Goal: Check status

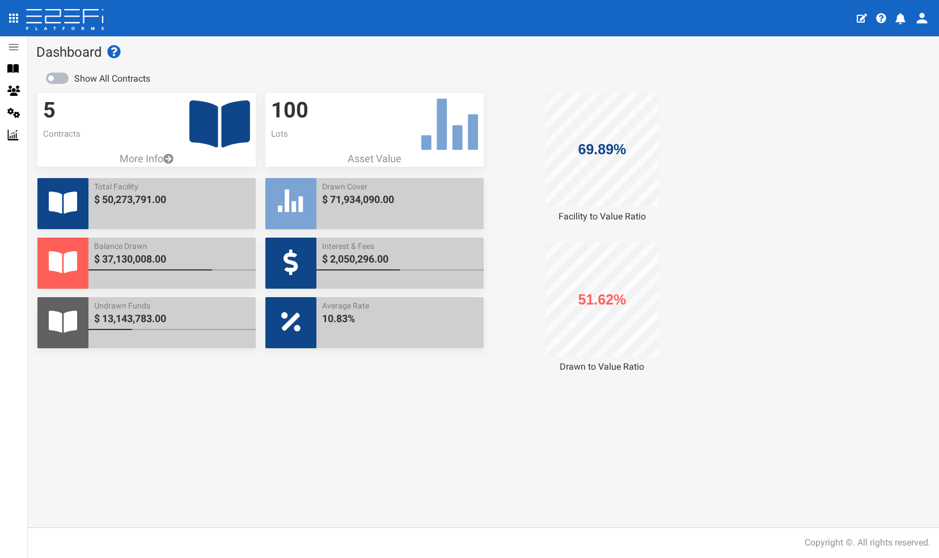
click at [209, 124] on icon at bounding box center [219, 123] width 61 height 47
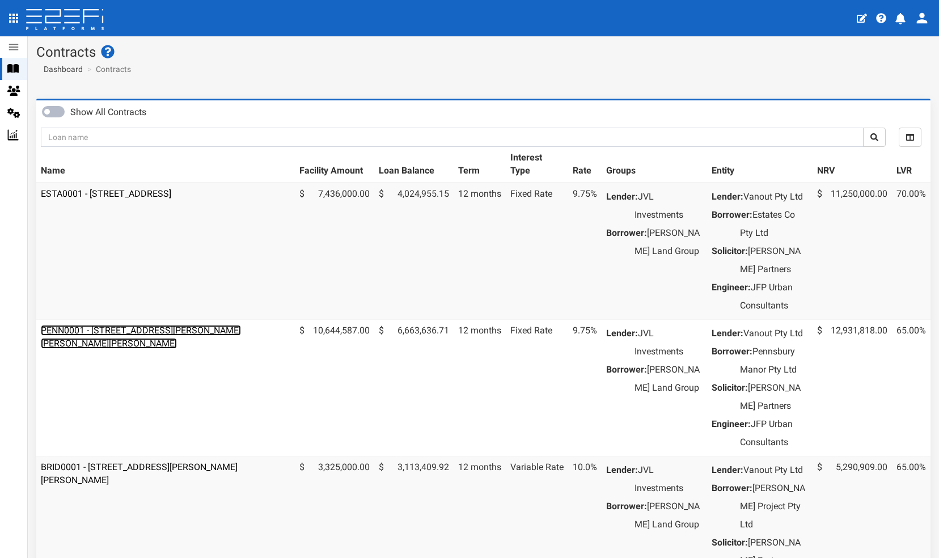
click at [126, 349] on link "PENN0001 - [STREET_ADDRESS][PERSON_NAME][PERSON_NAME][PERSON_NAME]" at bounding box center [141, 337] width 200 height 24
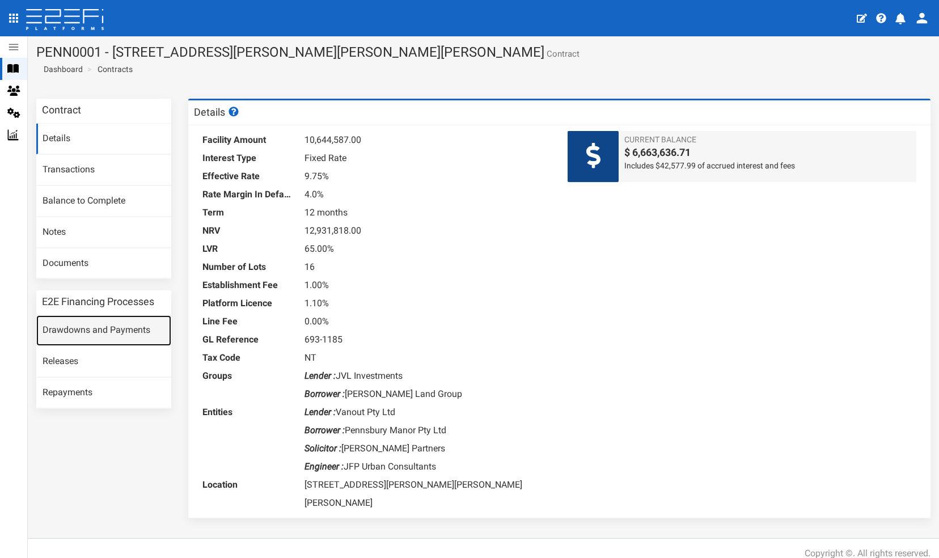
click at [76, 326] on link "Drawdowns and Payments" at bounding box center [103, 330] width 135 height 31
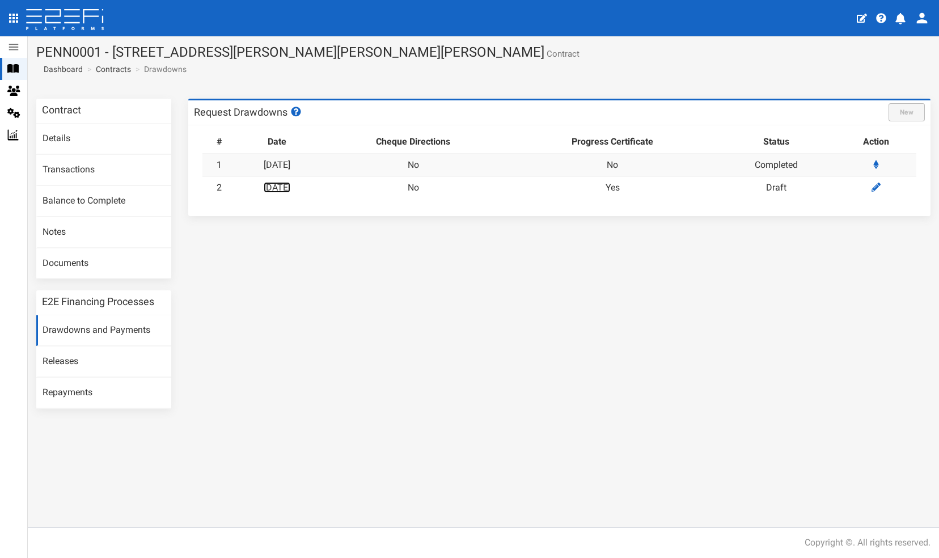
click at [290, 184] on link "22-08-2025" at bounding box center [277, 187] width 27 height 11
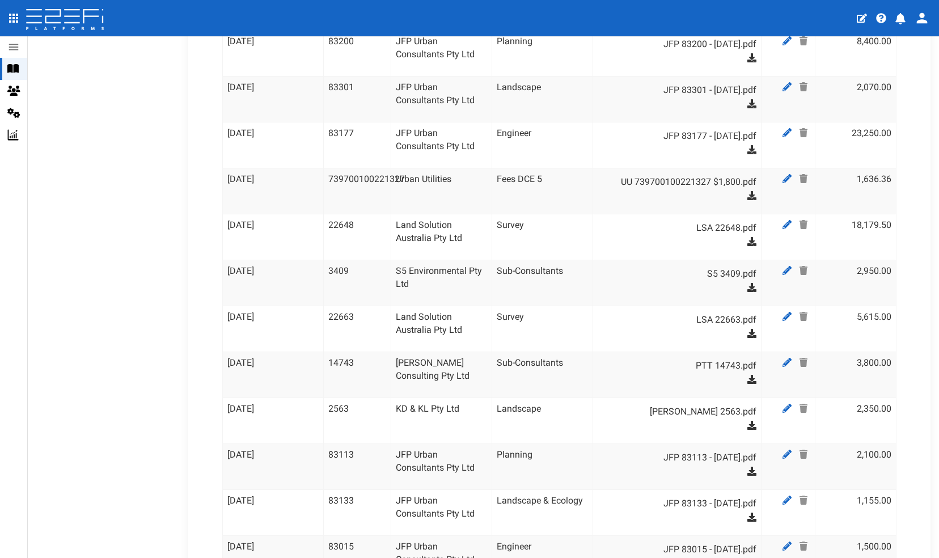
scroll to position [718, 0]
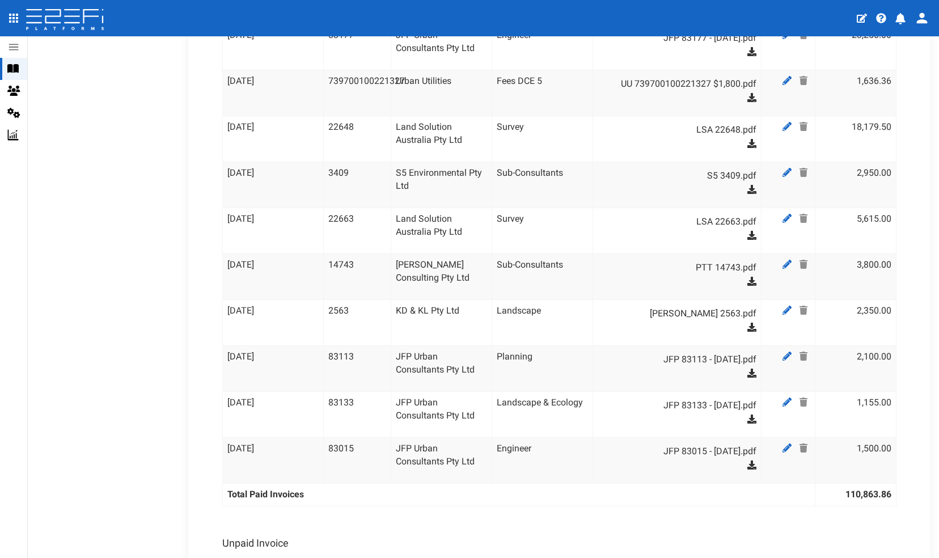
drag, startPoint x: 925, startPoint y: 84, endPoint x: 609, endPoint y: 57, distance: 316.5
click at [609, 57] on dd "JFP 83177 - Feb 2025.pdf" at bounding box center [682, 47] width 147 height 36
drag, startPoint x: 922, startPoint y: 60, endPoint x: 630, endPoint y: 497, distance: 525.4
click at [630, 497] on th "Total Paid Invoices" at bounding box center [518, 494] width 593 height 23
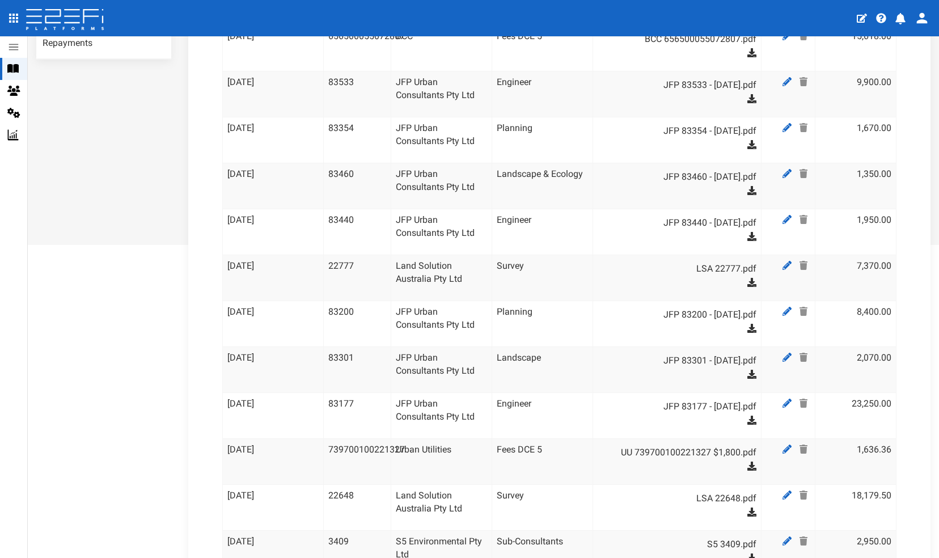
scroll to position [289, 0]
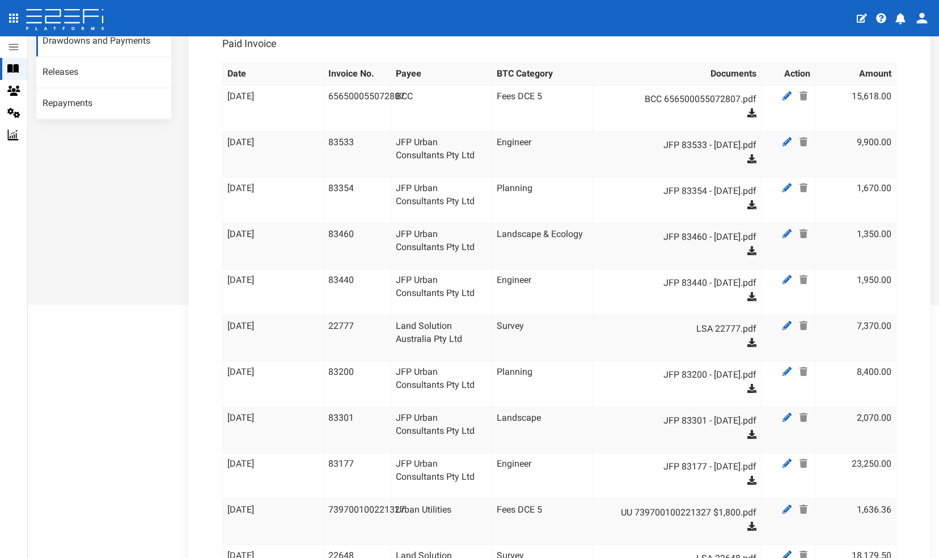
drag, startPoint x: 931, startPoint y: 54, endPoint x: 573, endPoint y: 113, distance: 362.2
click at [573, 113] on td "Fees DCE 5" at bounding box center [542, 108] width 101 height 46
drag, startPoint x: 932, startPoint y: 119, endPoint x: 792, endPoint y: 116, distance: 139.6
click at [792, 116] on td at bounding box center [789, 108] width 54 height 46
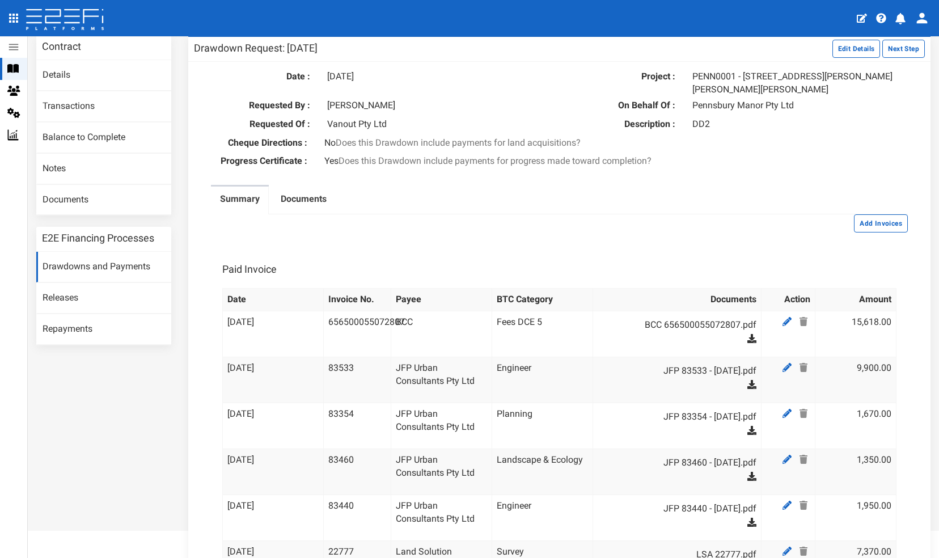
scroll to position [26, 0]
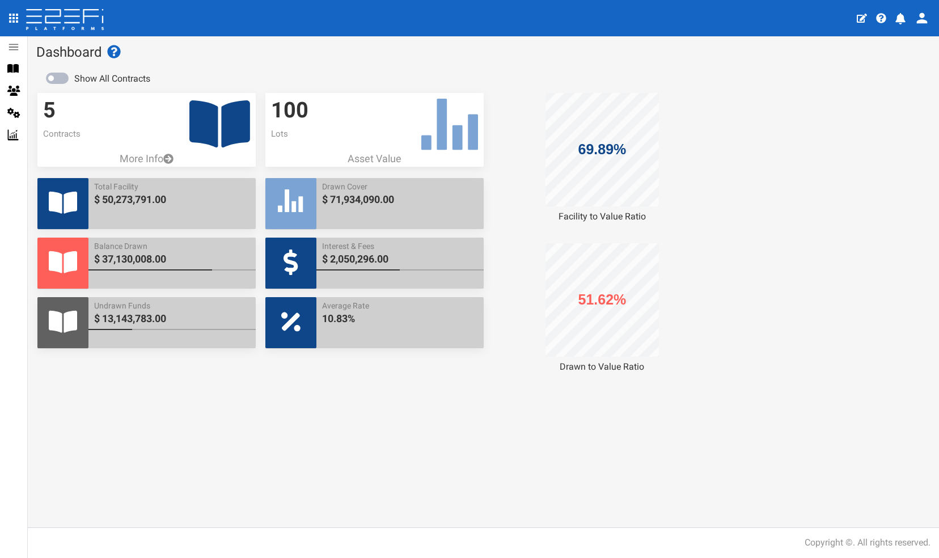
click at [208, 130] on icon at bounding box center [219, 123] width 61 height 47
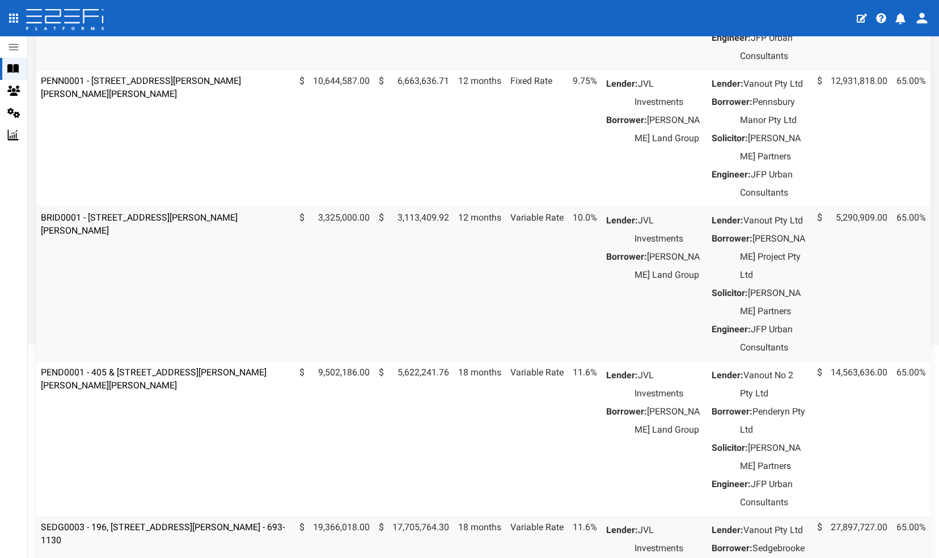
scroll to position [302, 0]
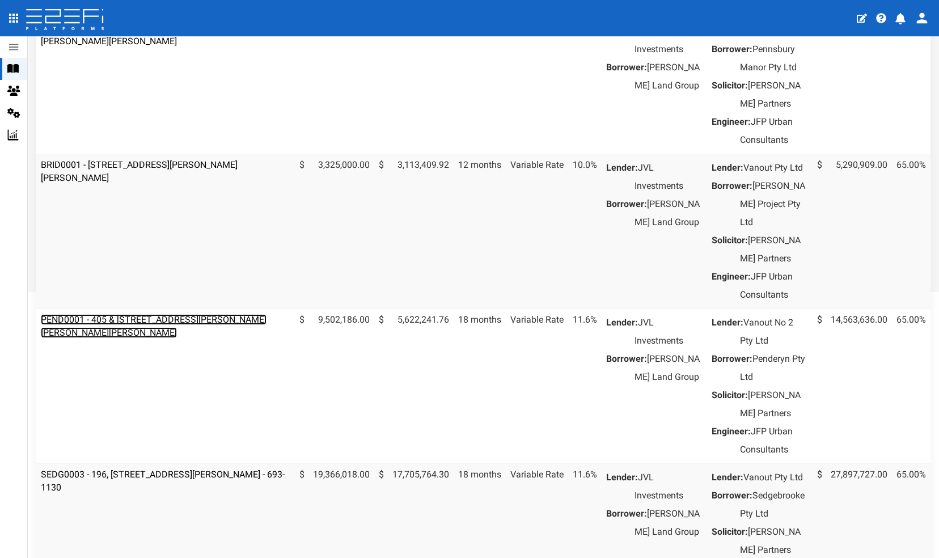
click at [150, 338] on link "PEND0001 - 405 & [STREET_ADDRESS][PERSON_NAME][PERSON_NAME][PERSON_NAME]" at bounding box center [154, 326] width 226 height 24
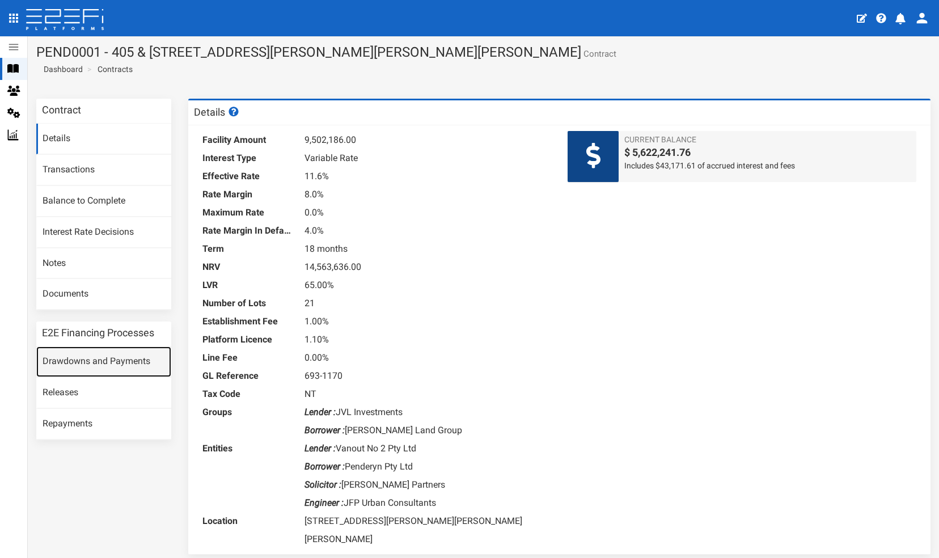
click at [71, 357] on link "Drawdowns and Payments" at bounding box center [103, 362] width 135 height 31
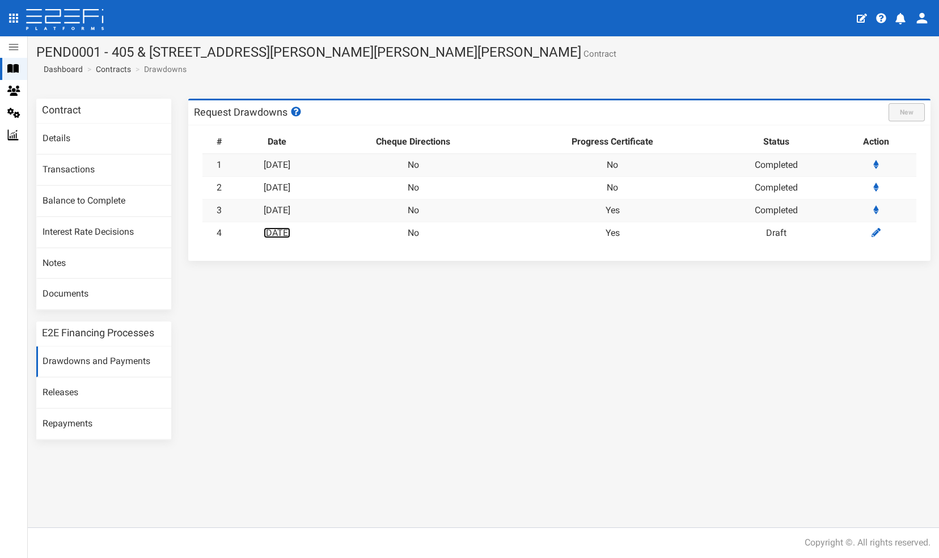
click at [290, 230] on link "18-08-2025" at bounding box center [277, 232] width 27 height 11
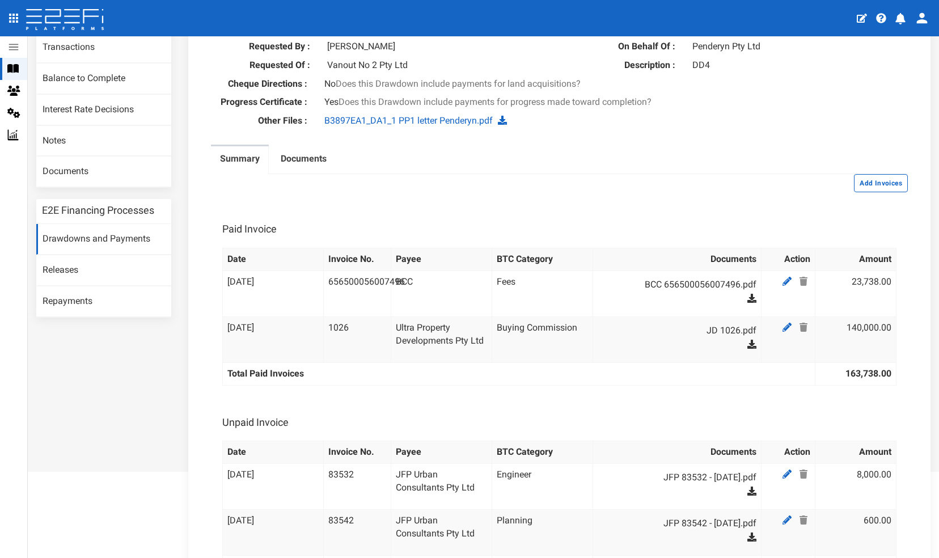
scroll to position [19, 0]
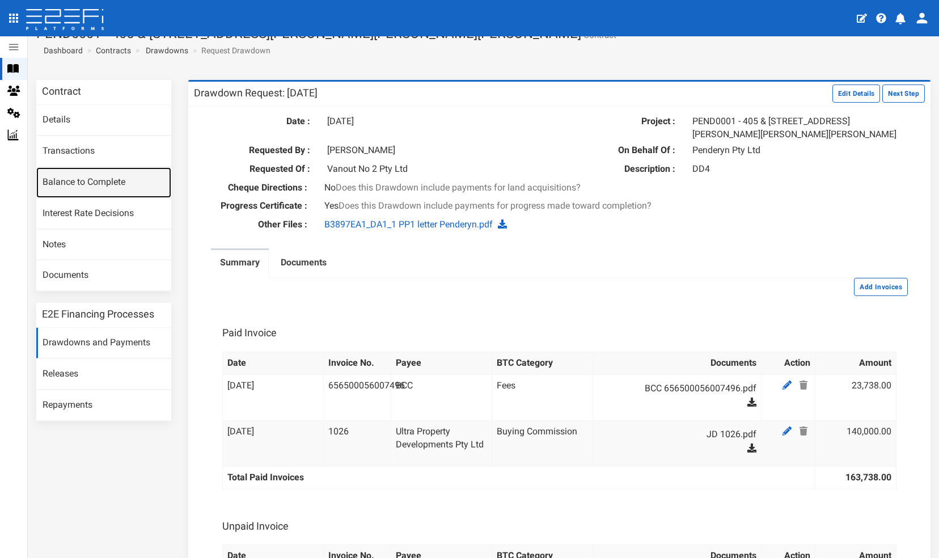
click at [64, 179] on link "Balance to Complete" at bounding box center [103, 182] width 135 height 31
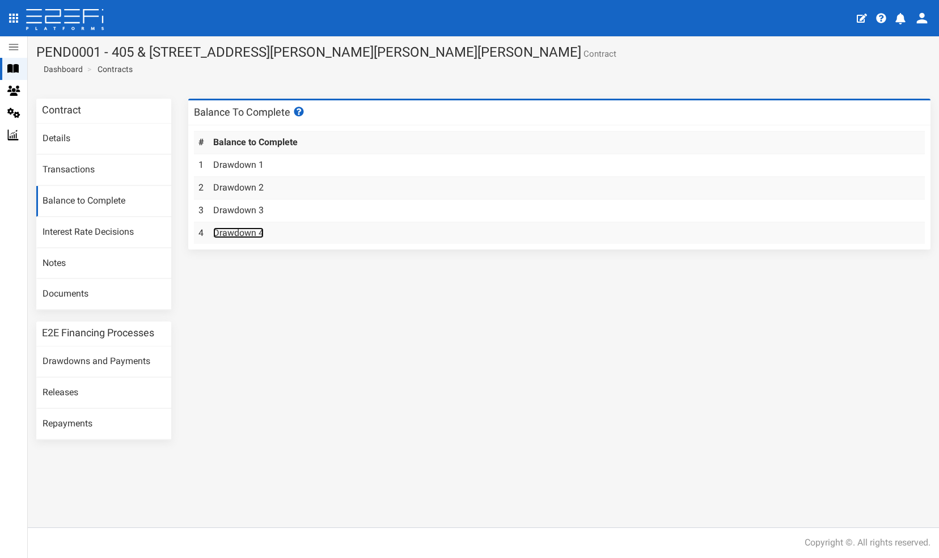
click at [240, 230] on link "Drawdown 4" at bounding box center [238, 232] width 50 height 11
click at [233, 231] on link "Drawdown 4" at bounding box center [238, 232] width 50 height 11
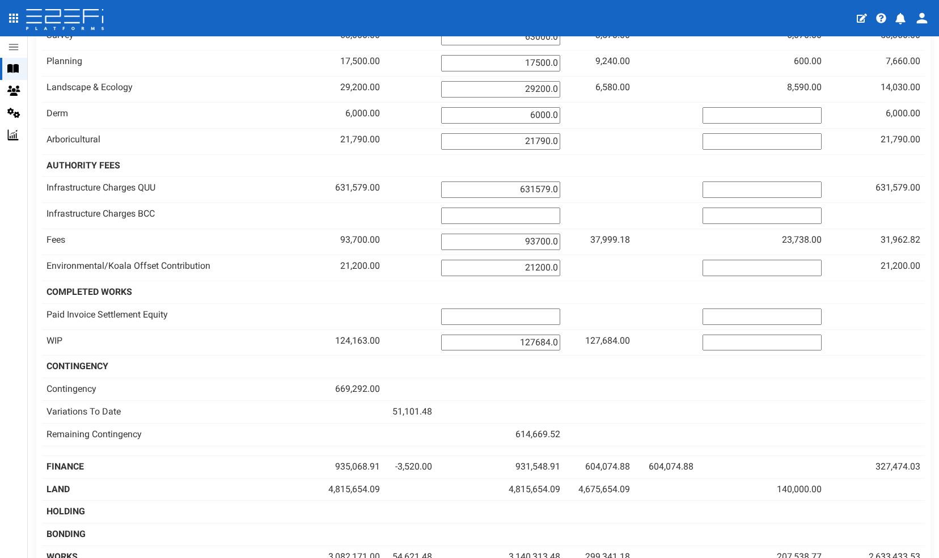
scroll to position [870, 0]
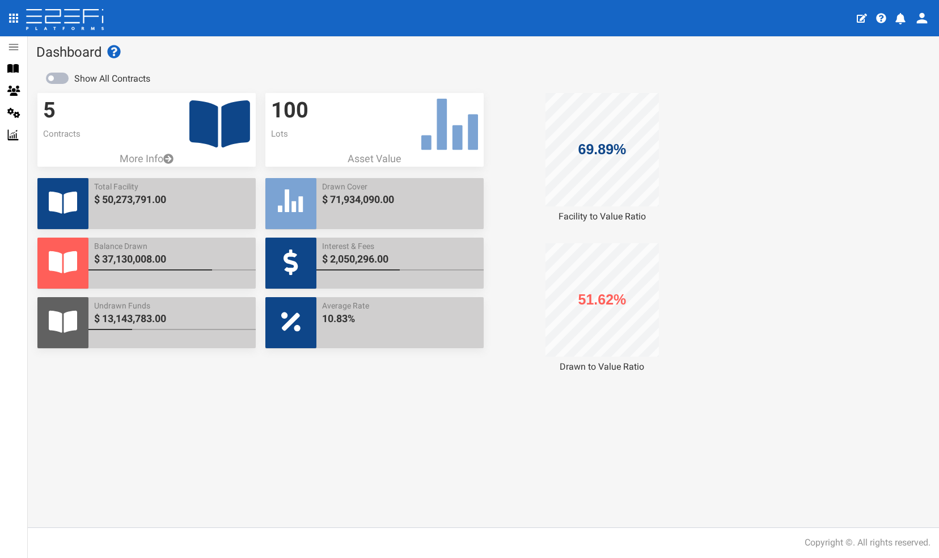
click at [208, 120] on icon at bounding box center [219, 123] width 61 height 47
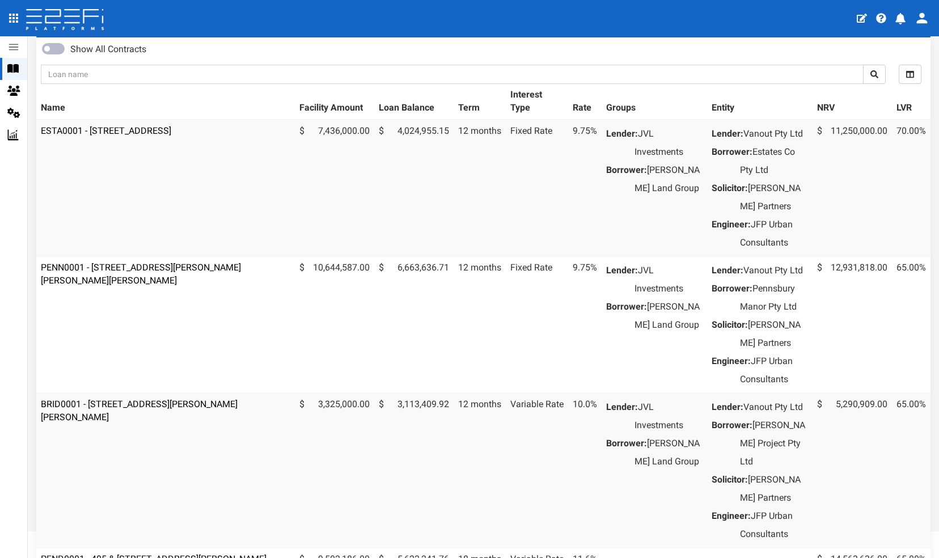
scroll to position [68, 0]
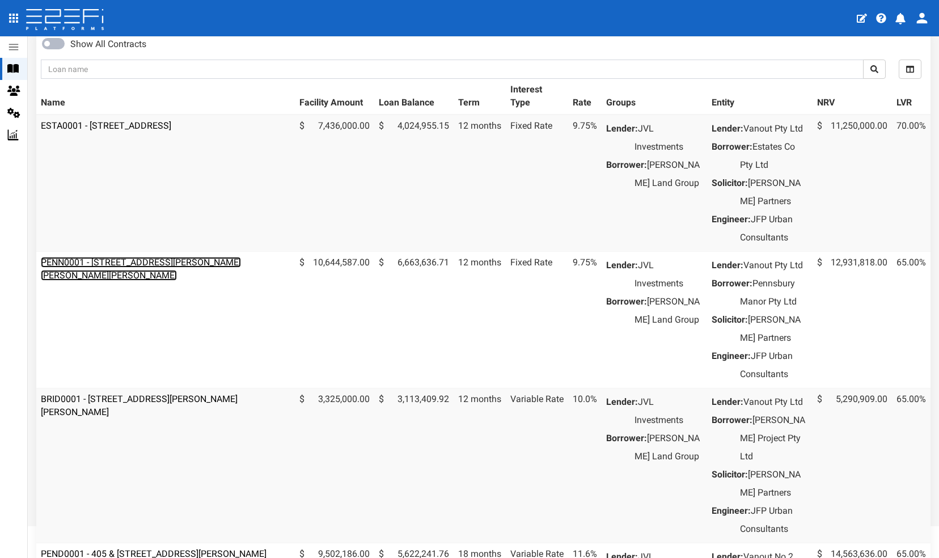
click at [146, 277] on link "PENN0001 - [STREET_ADDRESS][PERSON_NAME][PERSON_NAME][PERSON_NAME]" at bounding box center [141, 269] width 200 height 24
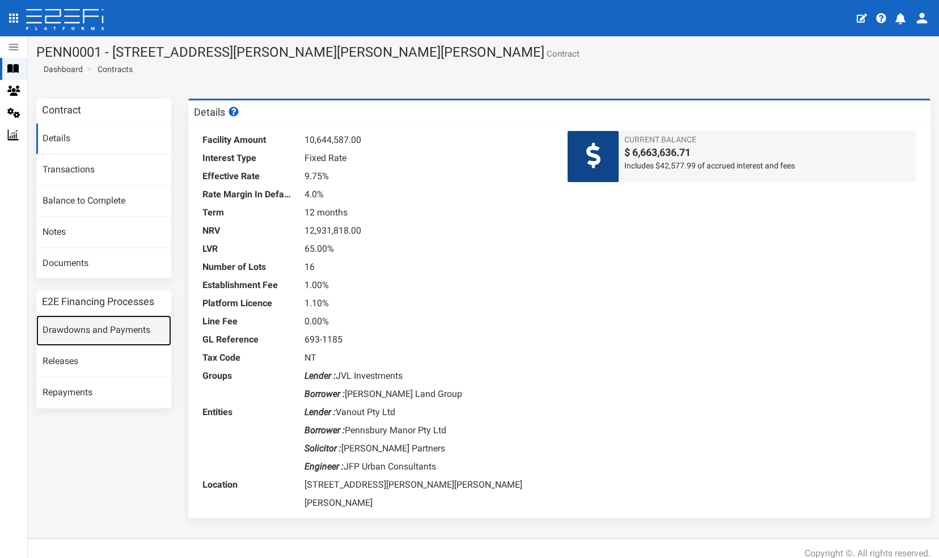
click at [67, 327] on link "Drawdowns and Payments" at bounding box center [103, 330] width 135 height 31
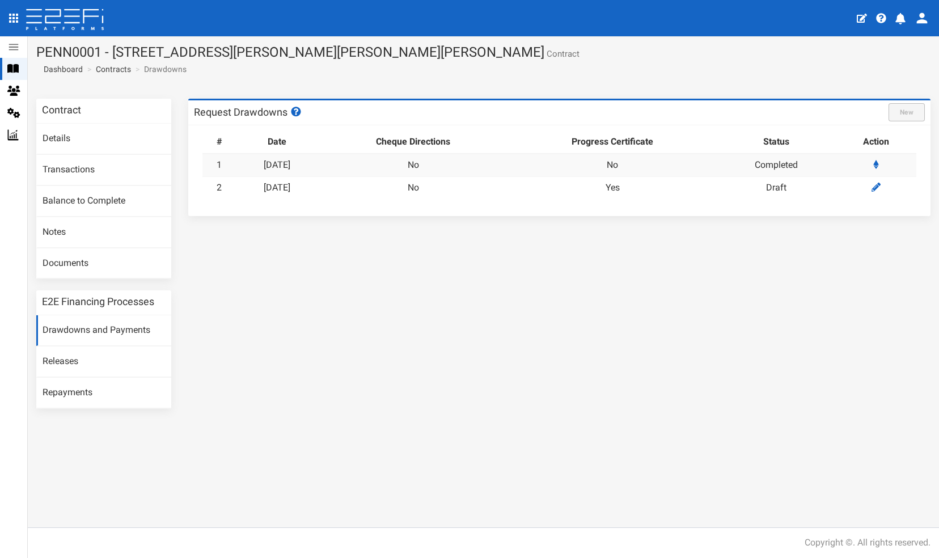
click at [299, 181] on td "[DATE]" at bounding box center [277, 187] width 82 height 22
click at [275, 283] on div "Contract Details Transactions Balance to Complete Notes Documents E2E Financing…" at bounding box center [484, 259] width 912 height 321
click at [284, 187] on link "[DATE]" at bounding box center [277, 187] width 27 height 11
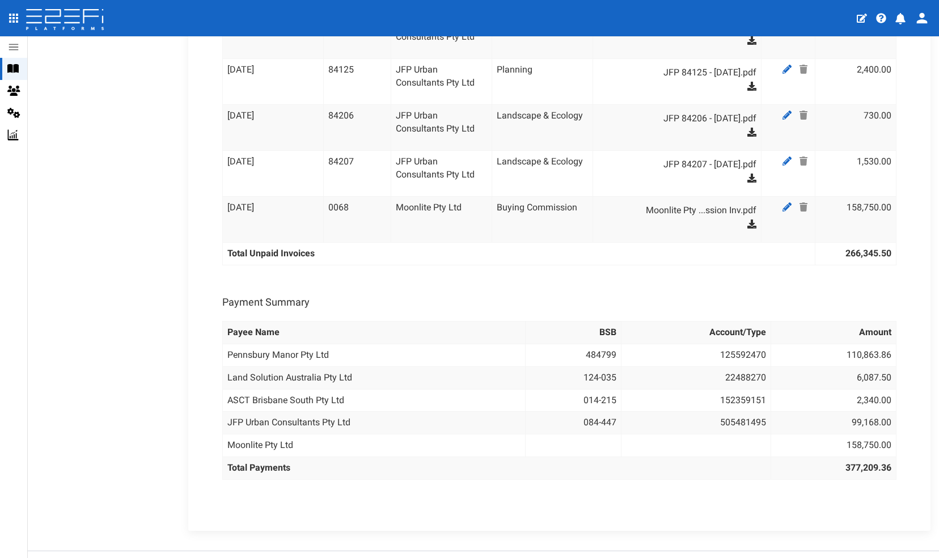
scroll to position [1800, 0]
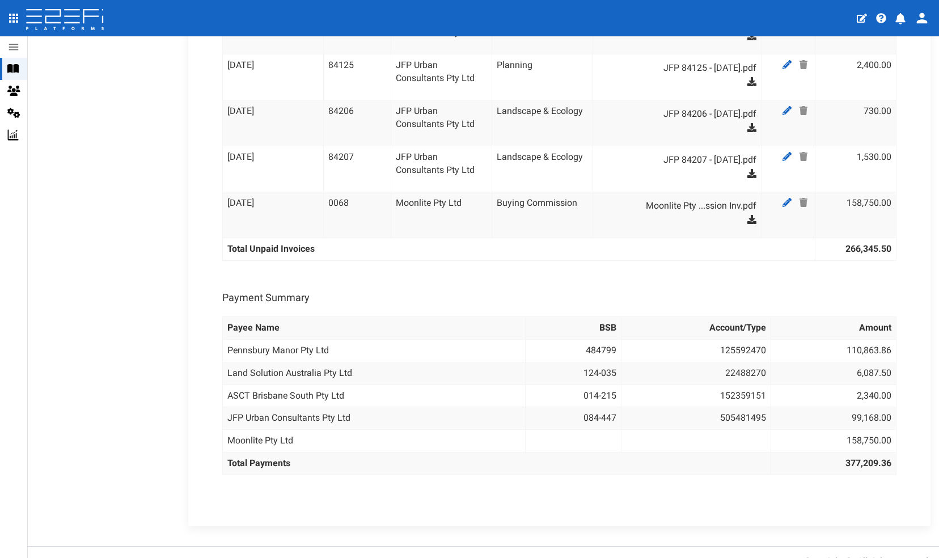
drag, startPoint x: 931, startPoint y: 417, endPoint x: 543, endPoint y: 496, distance: 396.5
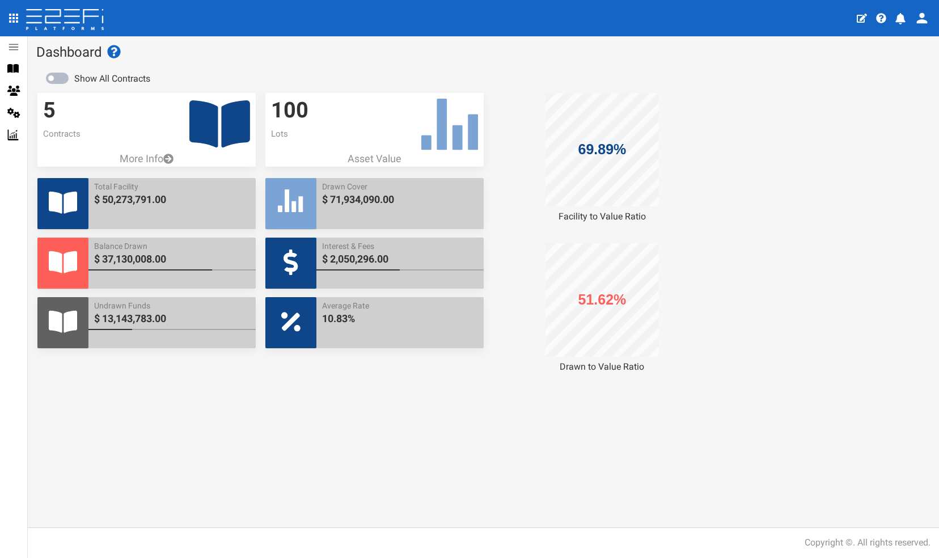
click at [204, 124] on icon at bounding box center [219, 123] width 61 height 47
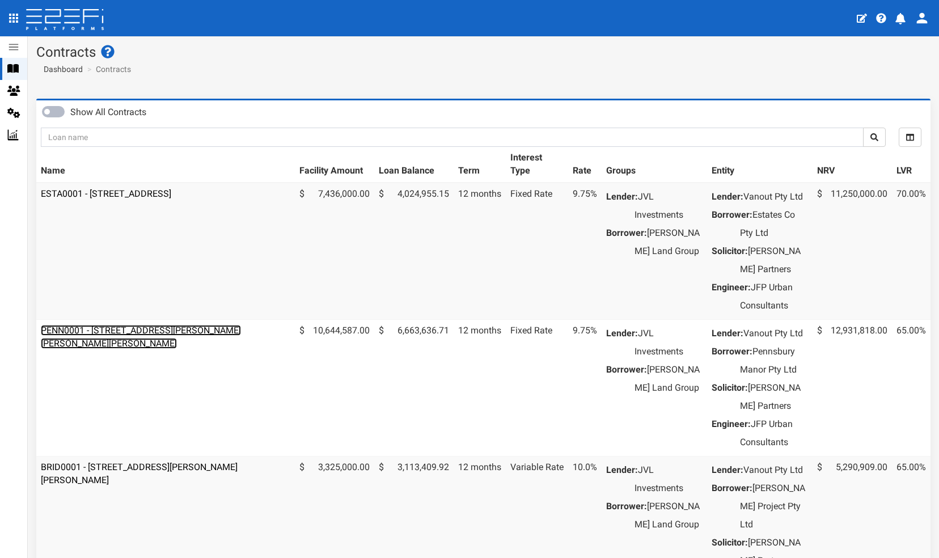
click at [133, 348] on link "PENN0001 - [STREET_ADDRESS][PERSON_NAME][PERSON_NAME][PERSON_NAME]" at bounding box center [141, 337] width 200 height 24
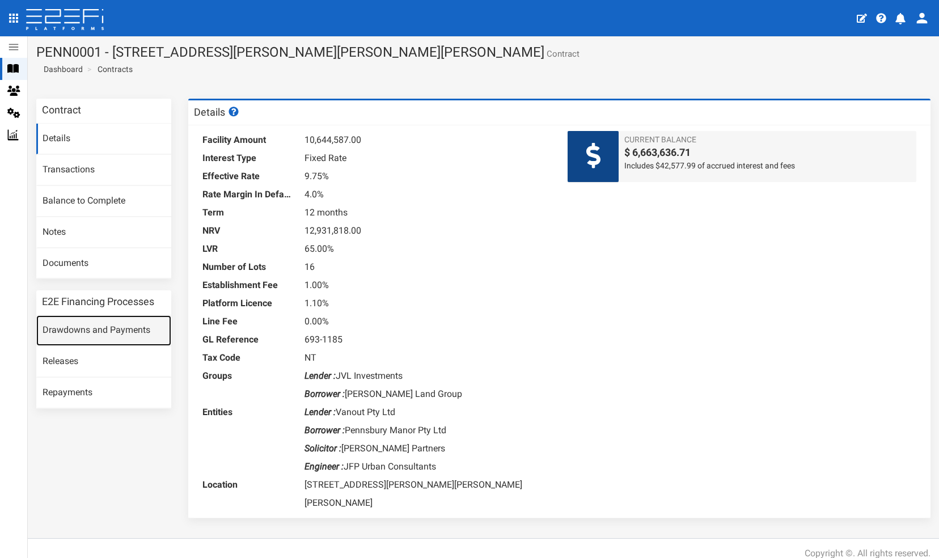
click at [82, 324] on link "Drawdowns and Payments" at bounding box center [103, 330] width 135 height 31
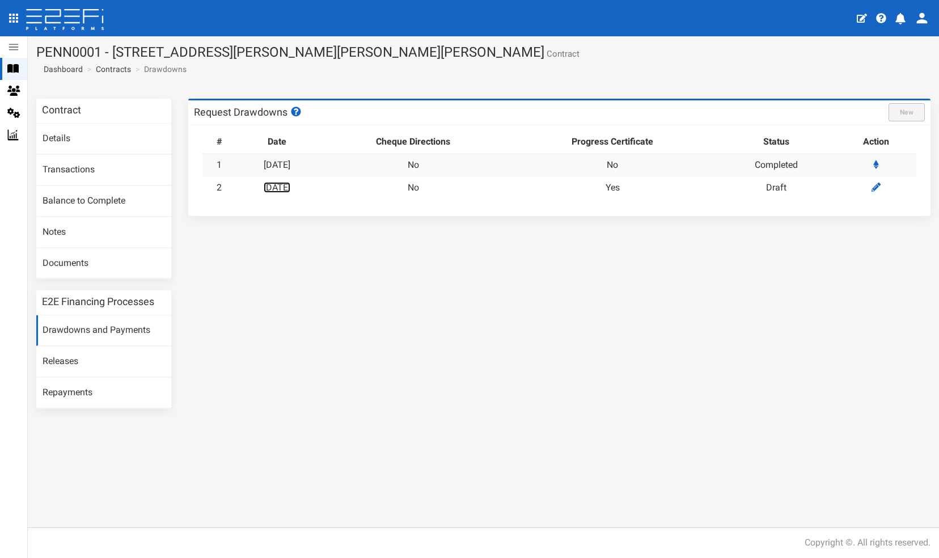
click at [290, 184] on link "[DATE]" at bounding box center [277, 187] width 27 height 11
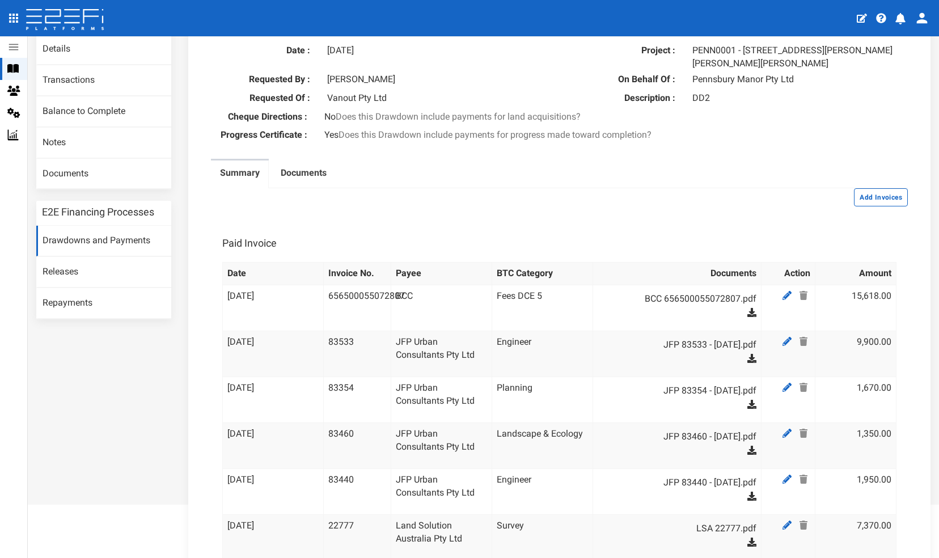
scroll to position [36, 0]
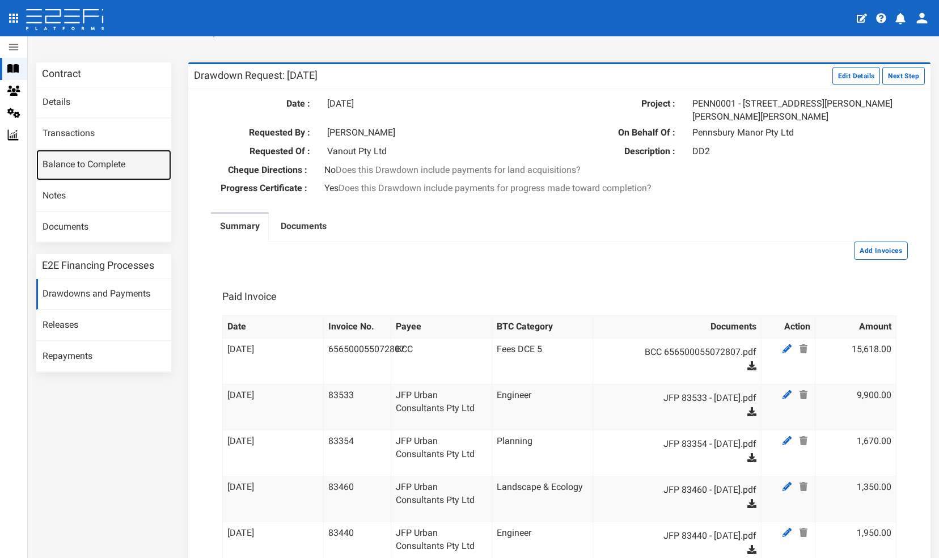
click at [62, 161] on link "Balance to Complete" at bounding box center [103, 165] width 135 height 31
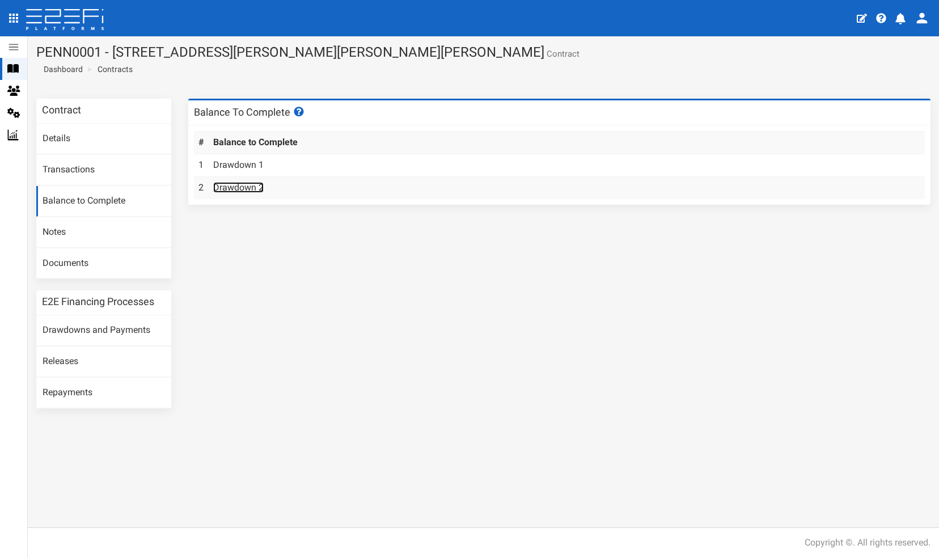
click at [233, 184] on link "Drawdown 2" at bounding box center [238, 187] width 50 height 11
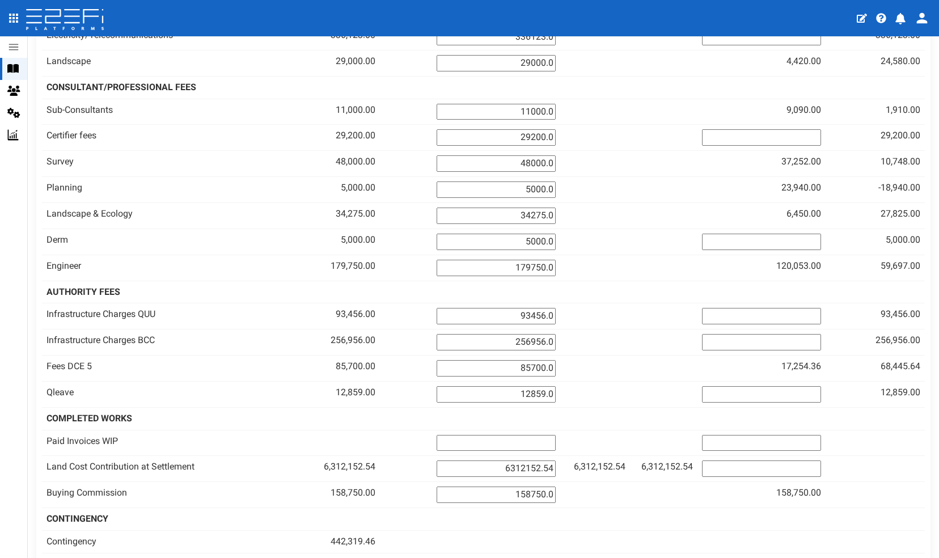
scroll to position [567, 0]
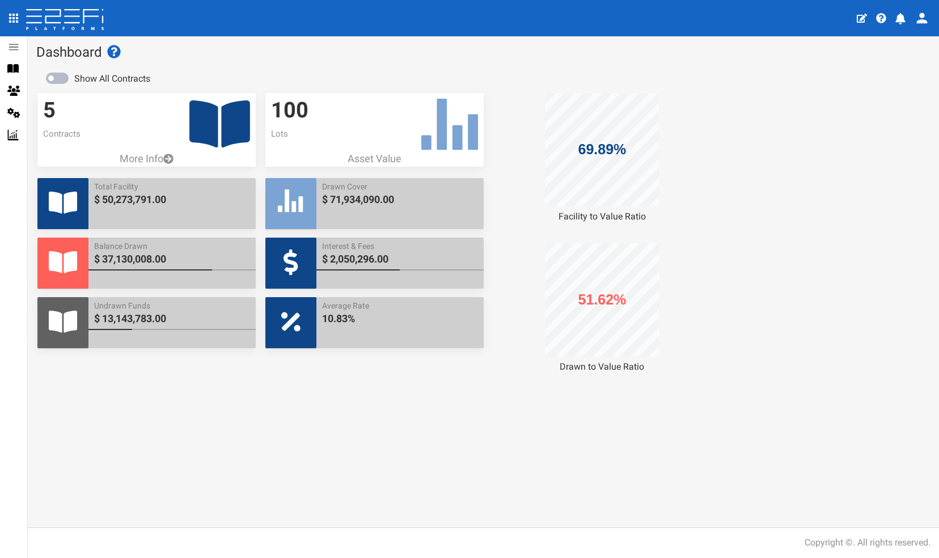
click at [206, 121] on icon at bounding box center [219, 123] width 61 height 47
